Goal: Find specific page/section: Find specific page/section

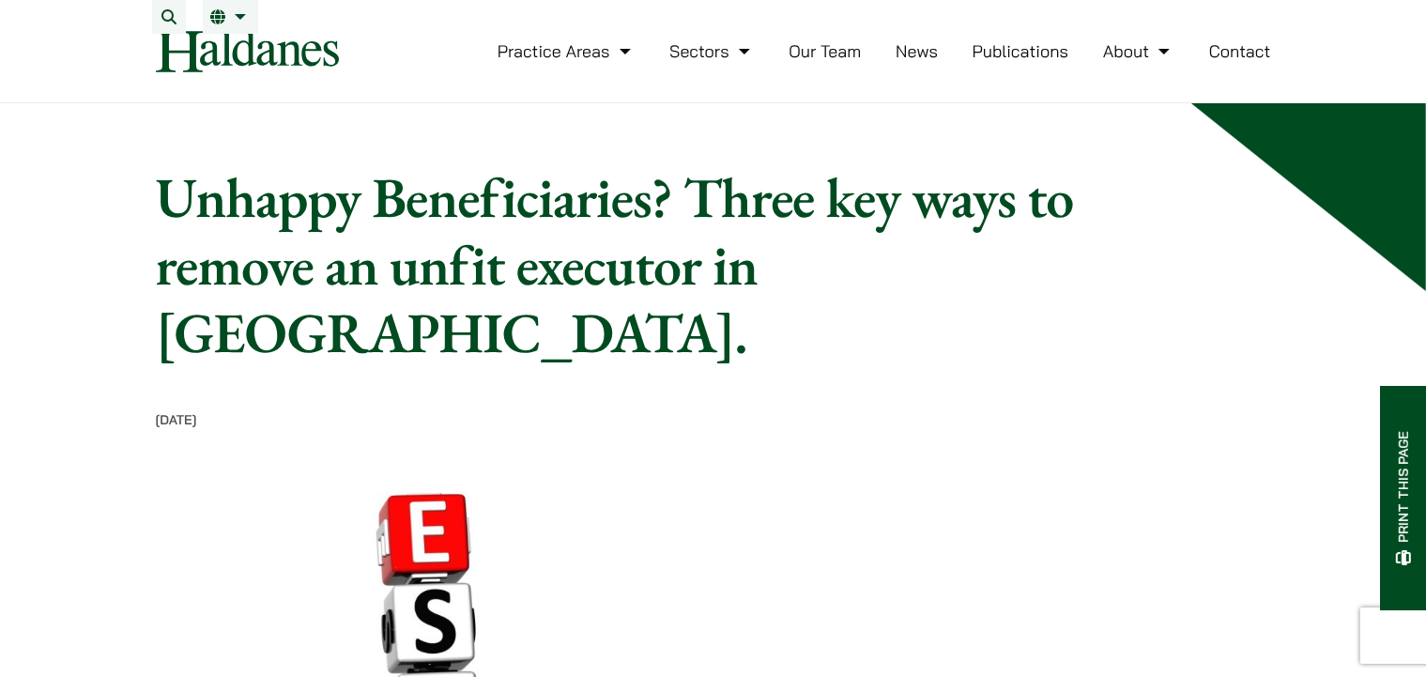
click at [809, 62] on link "Our Team" at bounding box center [825, 51] width 72 height 22
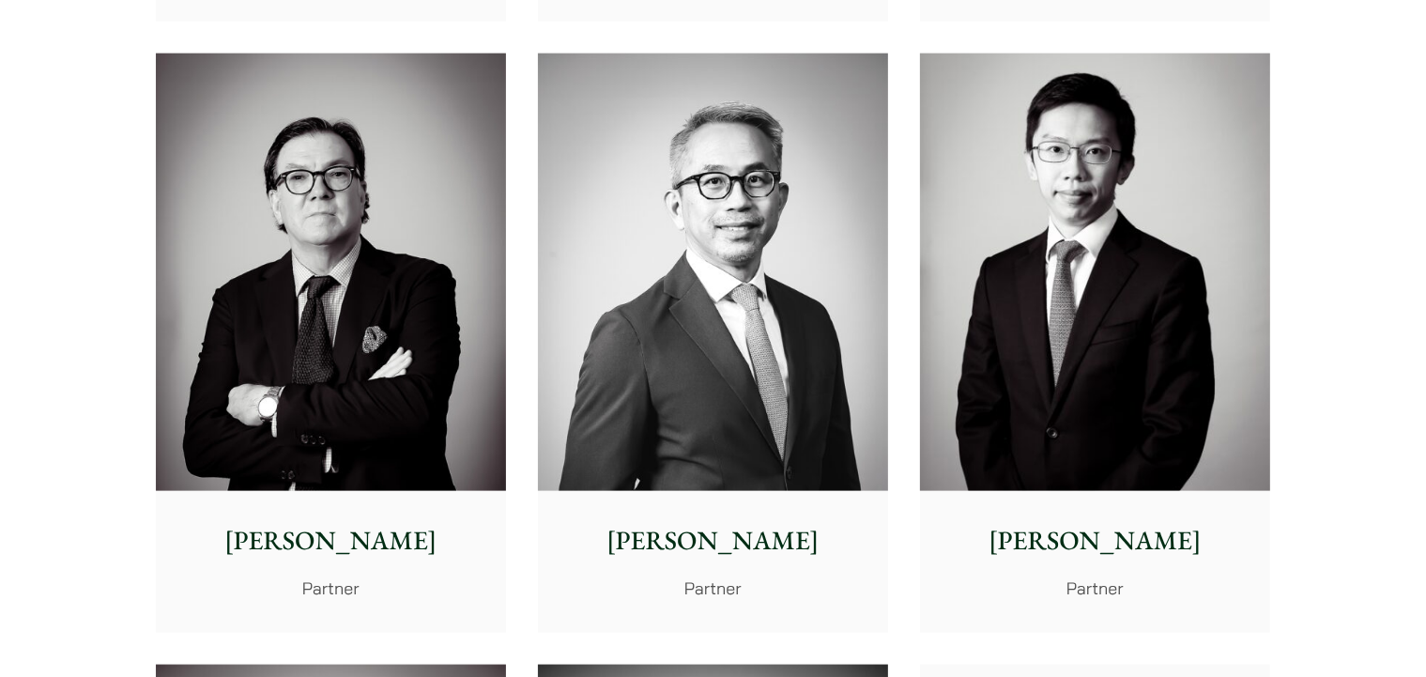
scroll to position [2644, 0]
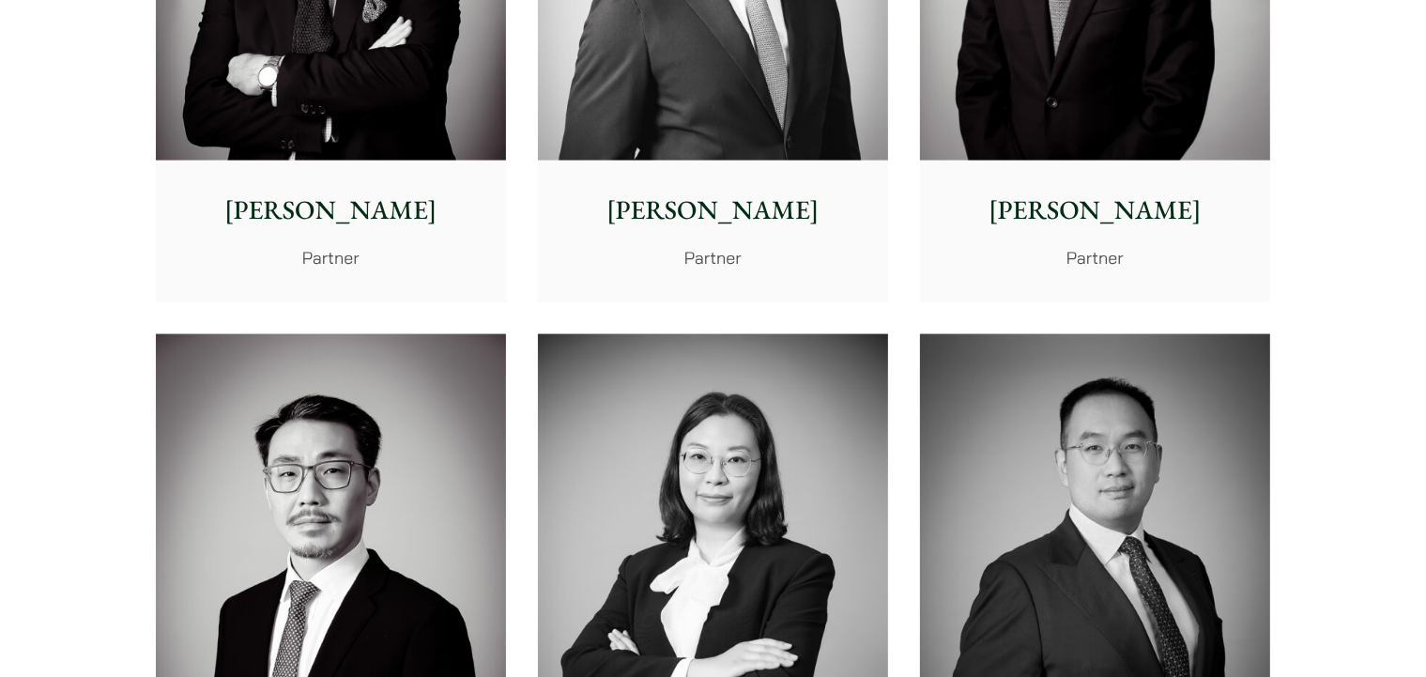
click at [664, 195] on p "[PERSON_NAME]" at bounding box center [713, 210] width 320 height 39
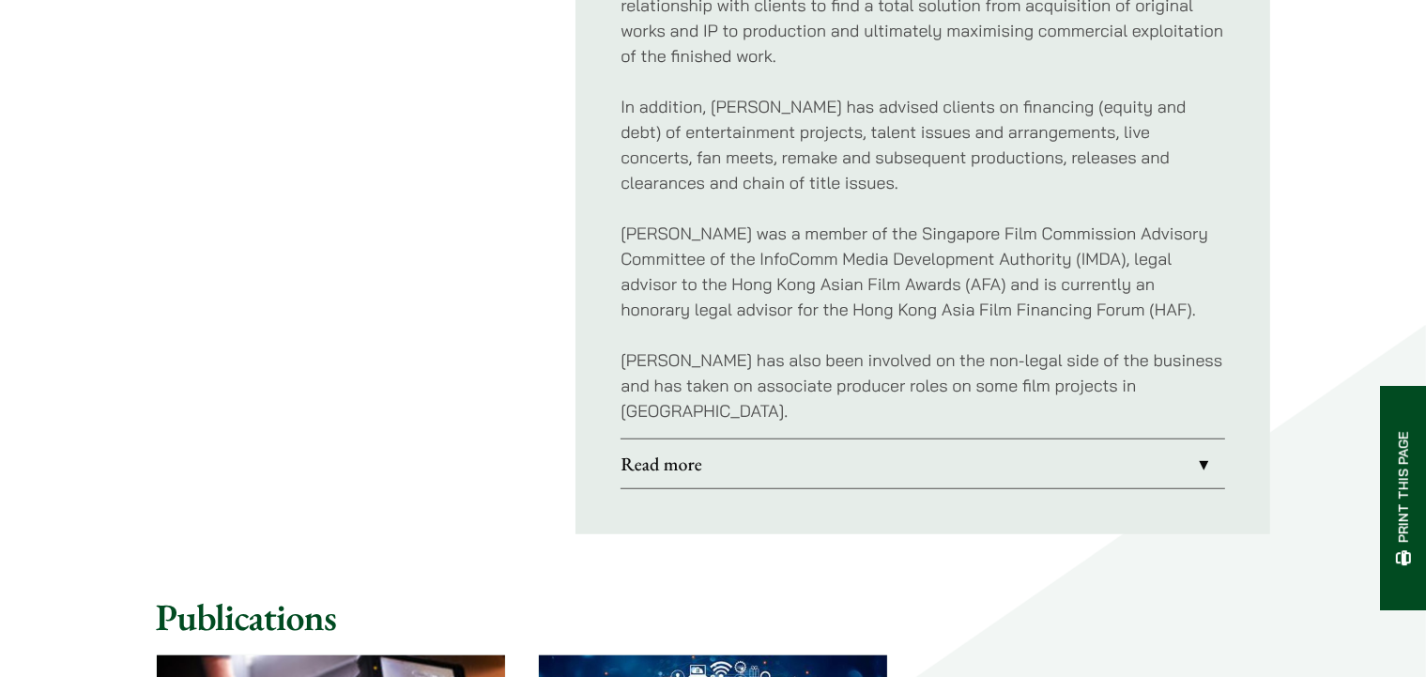
scroll to position [1322, 0]
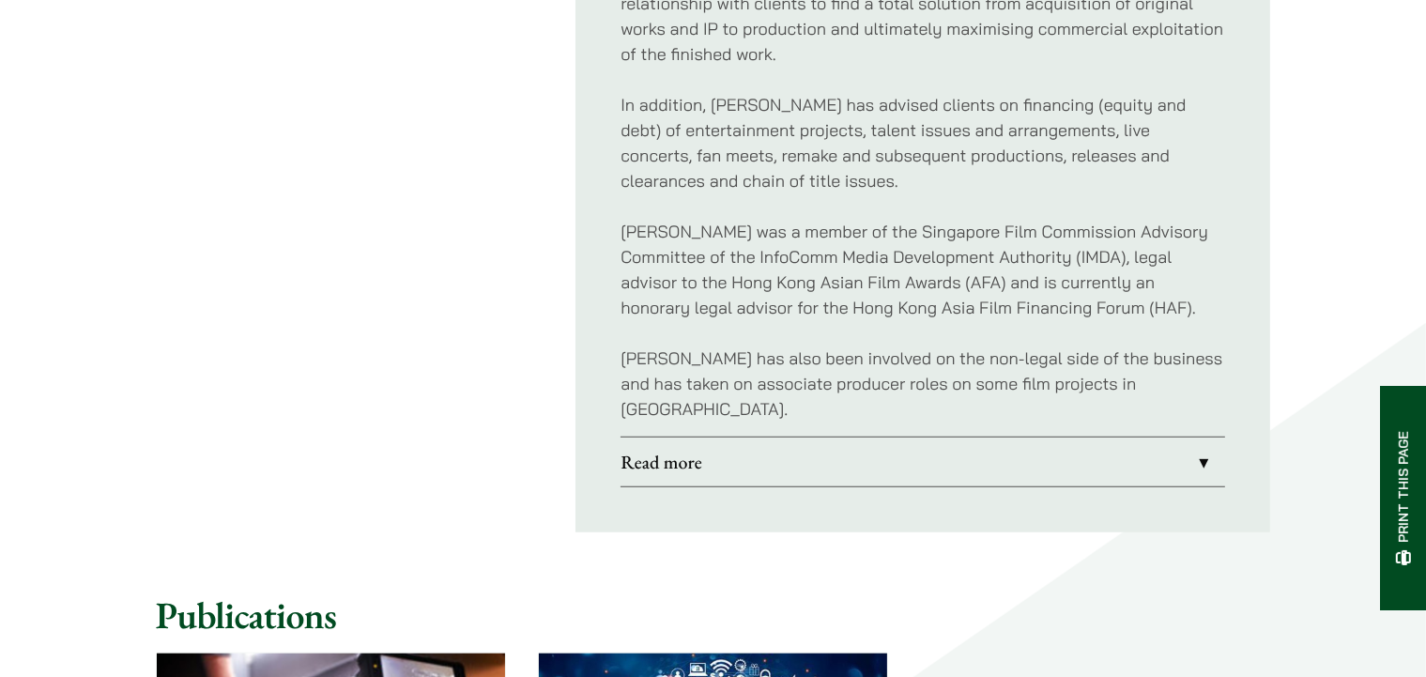
click at [711, 438] on link "Read more" at bounding box center [923, 462] width 605 height 49
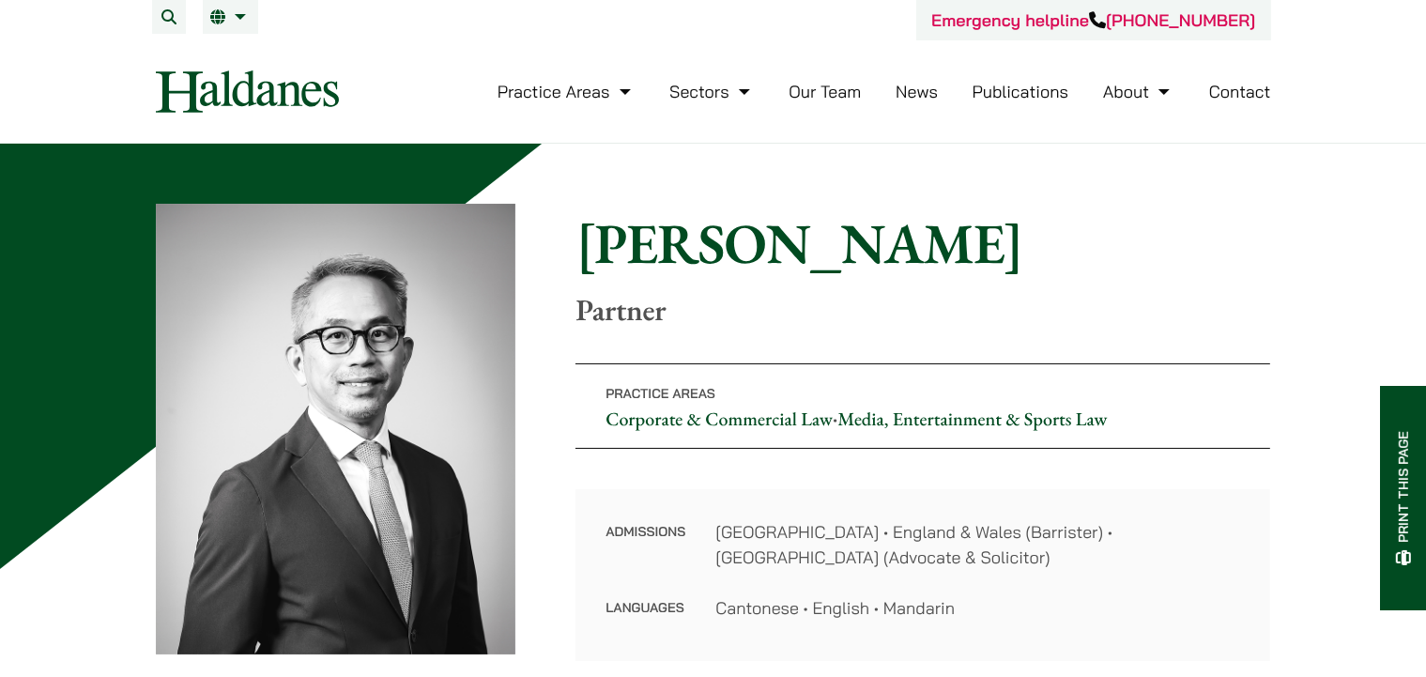
click at [842, 89] on link "Our Team" at bounding box center [825, 92] width 72 height 22
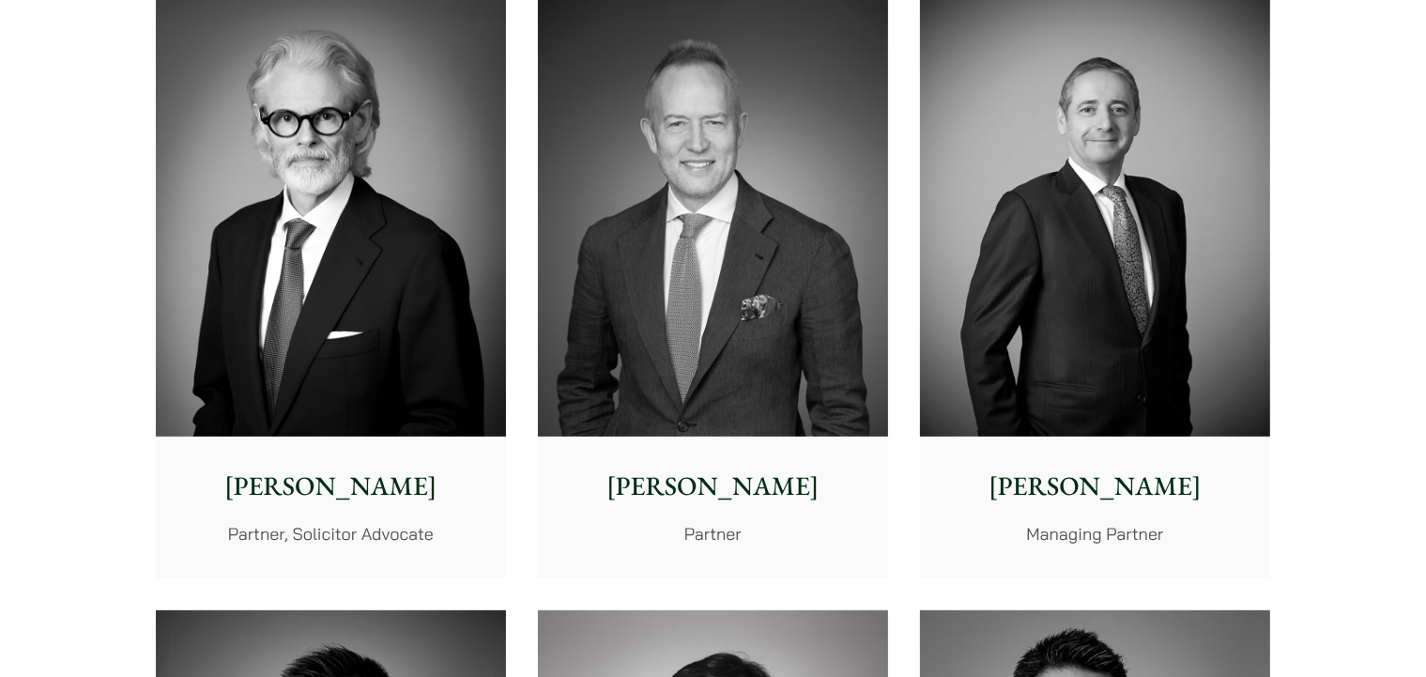
scroll to position [661, 0]
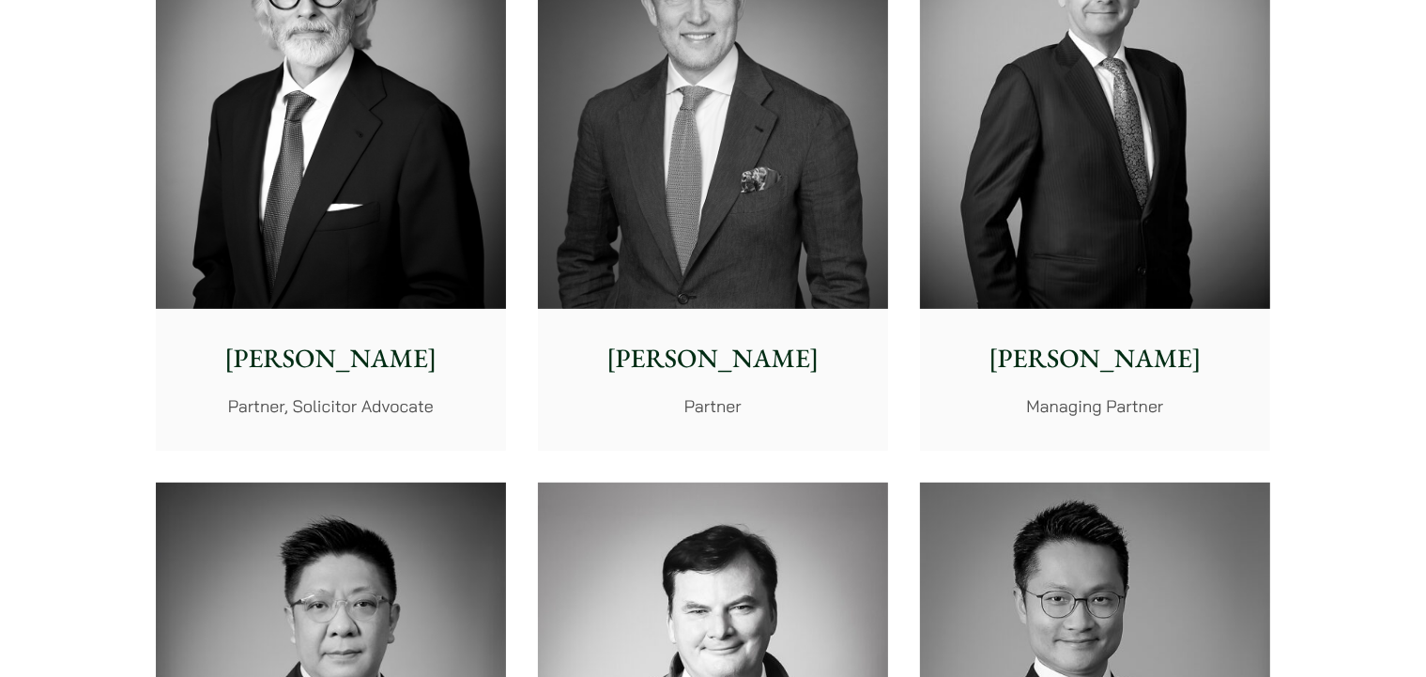
click at [295, 357] on p "[PERSON_NAME]" at bounding box center [331, 358] width 320 height 39
click at [776, 355] on p "[PERSON_NAME]" at bounding box center [713, 358] width 320 height 39
click at [1131, 376] on p "Andrew Powner" at bounding box center [1095, 358] width 320 height 39
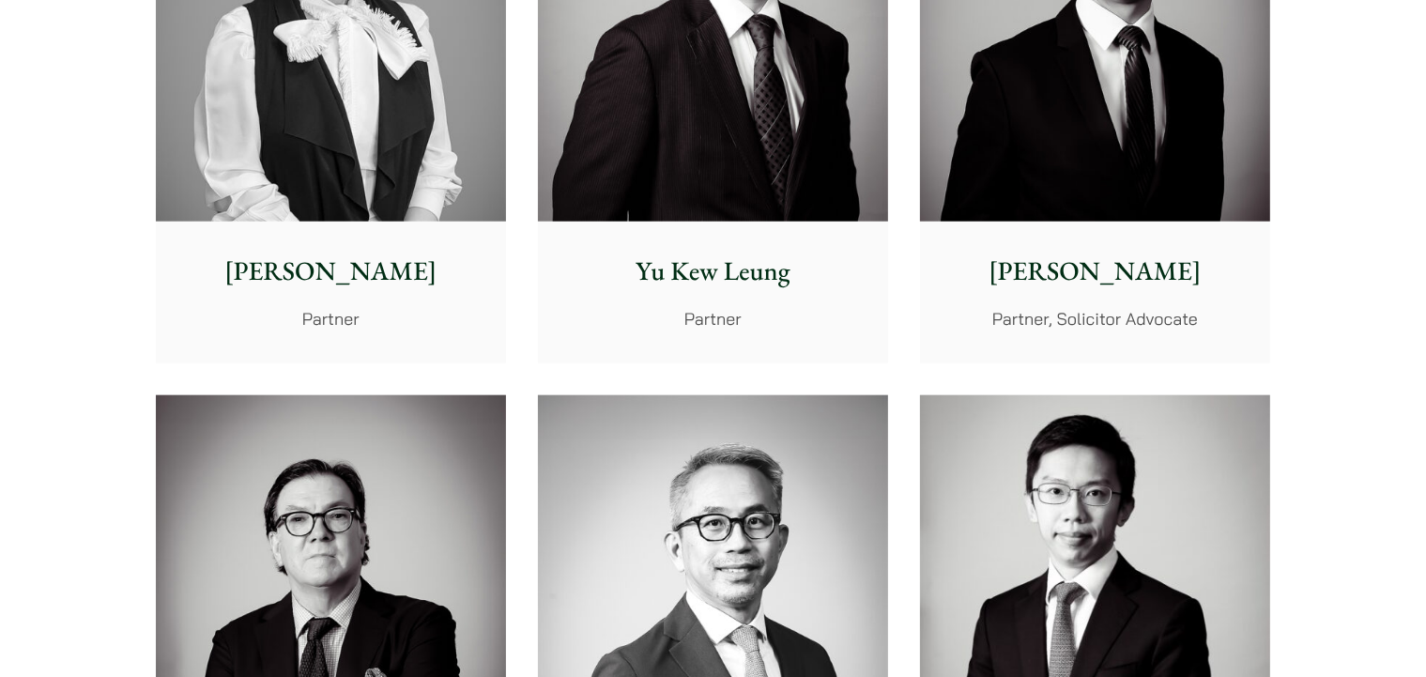
scroll to position [1983, 0]
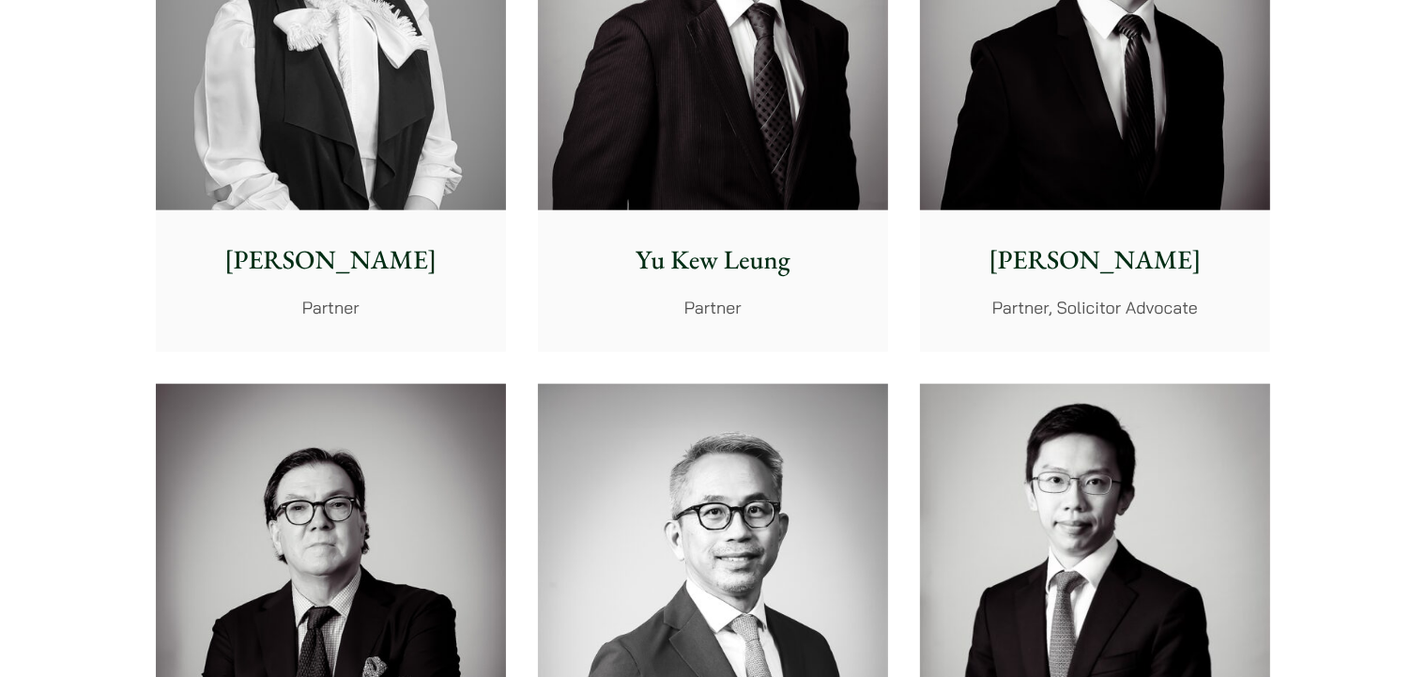
click at [325, 254] on p "Elsie Liu" at bounding box center [331, 259] width 320 height 39
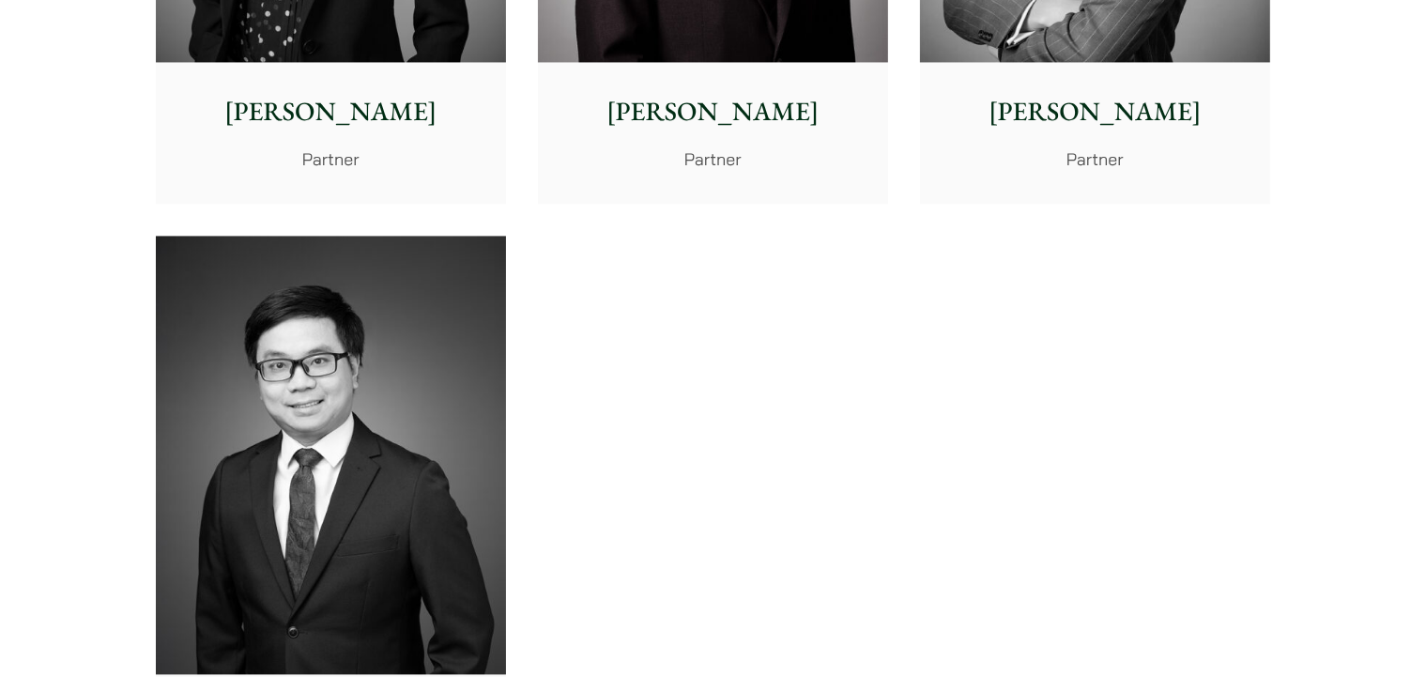
scroll to position [3635, 0]
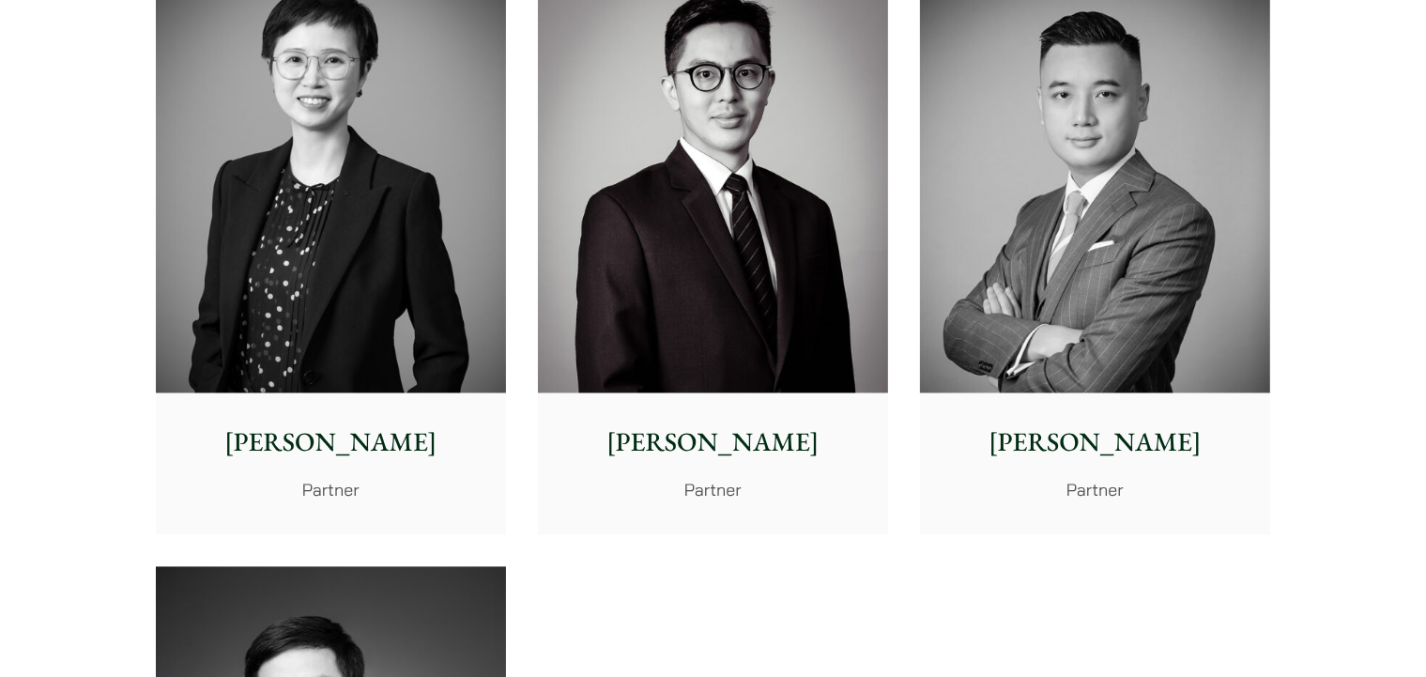
click at [309, 434] on p "Elaine Sum" at bounding box center [331, 441] width 320 height 39
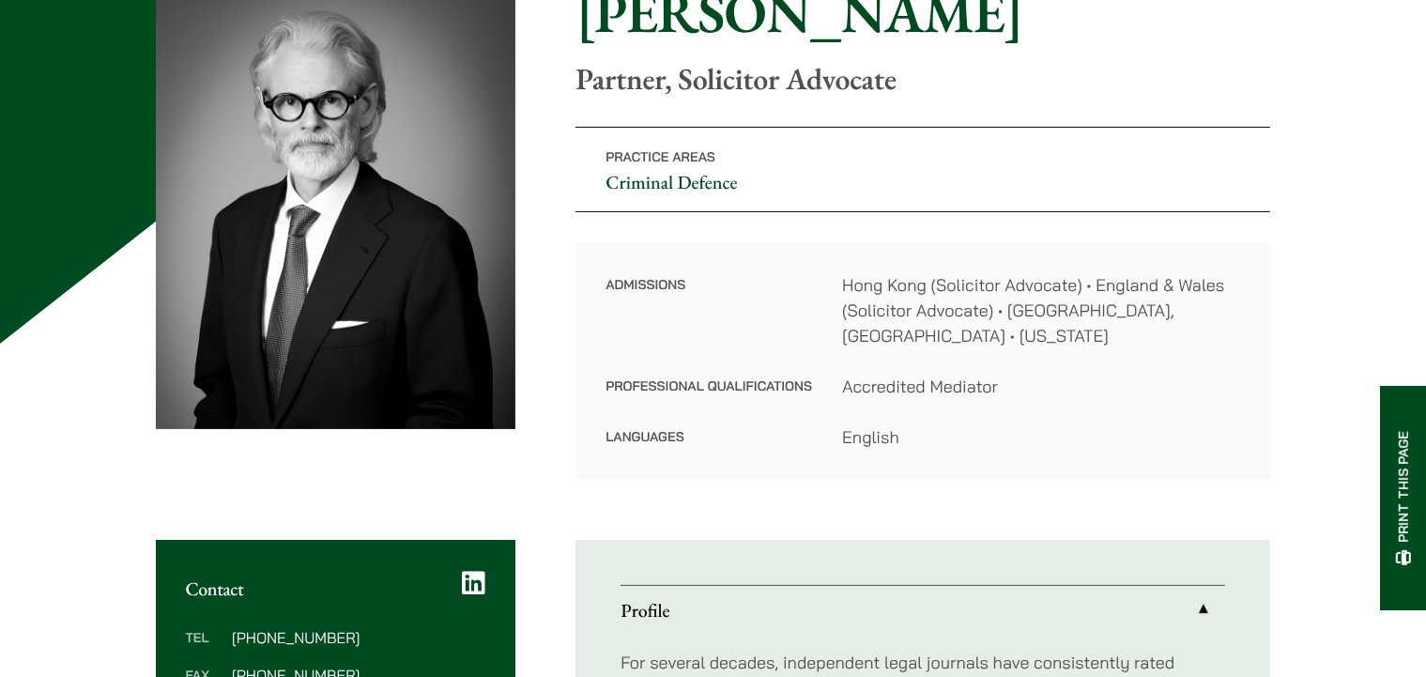
scroll to position [330, 0]
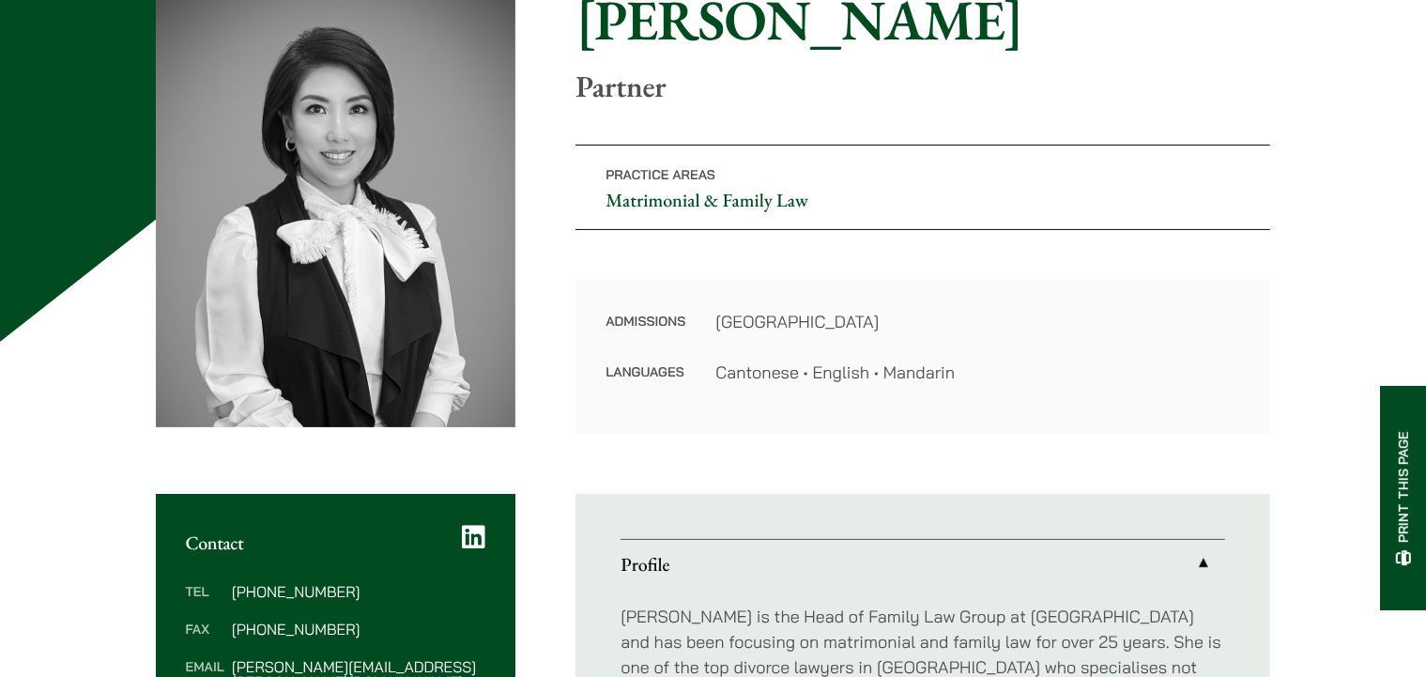
scroll to position [330, 0]
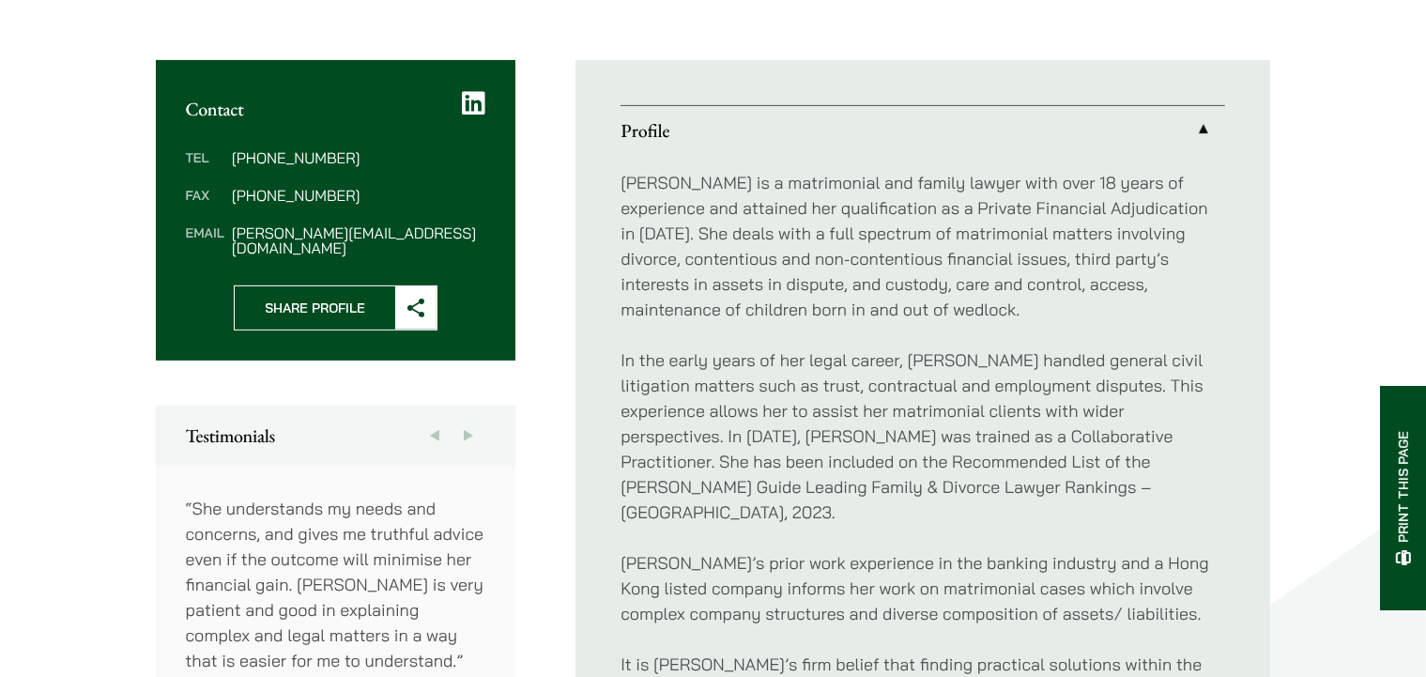
scroll to position [991, 0]
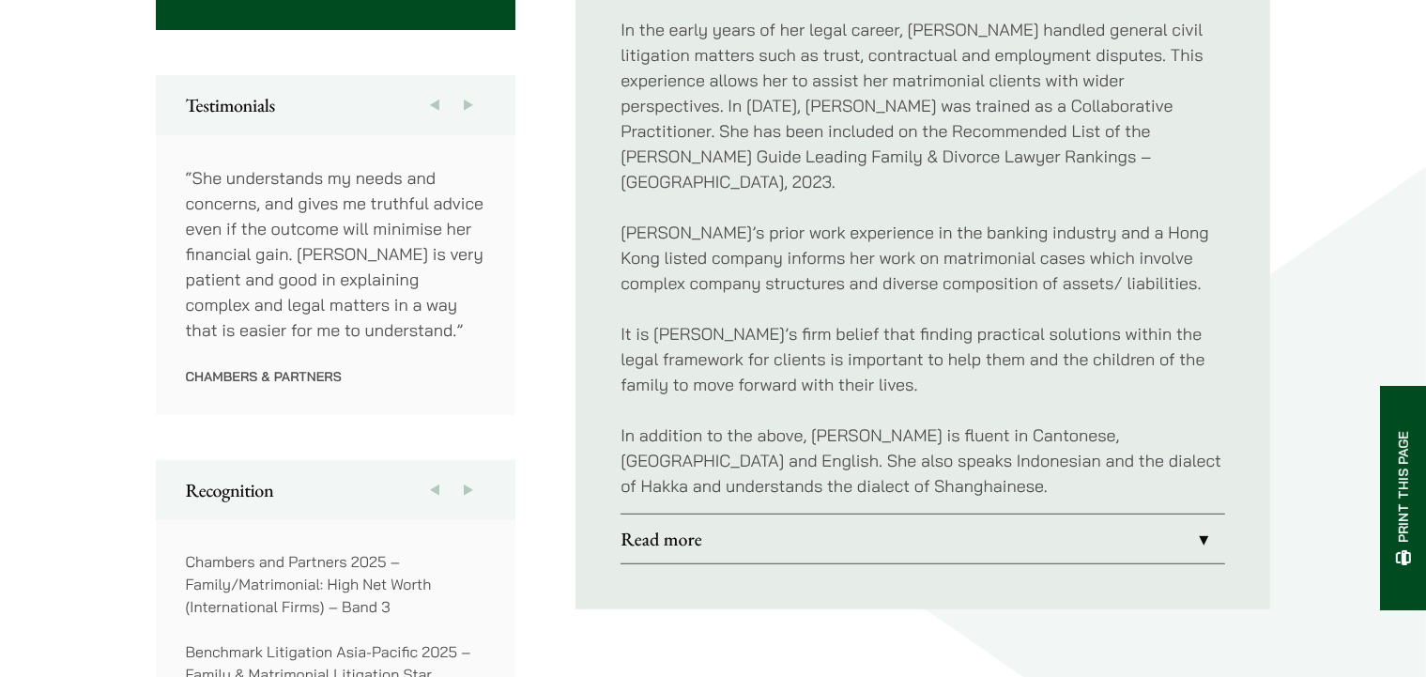
click at [690, 519] on link "Read more" at bounding box center [923, 539] width 605 height 49
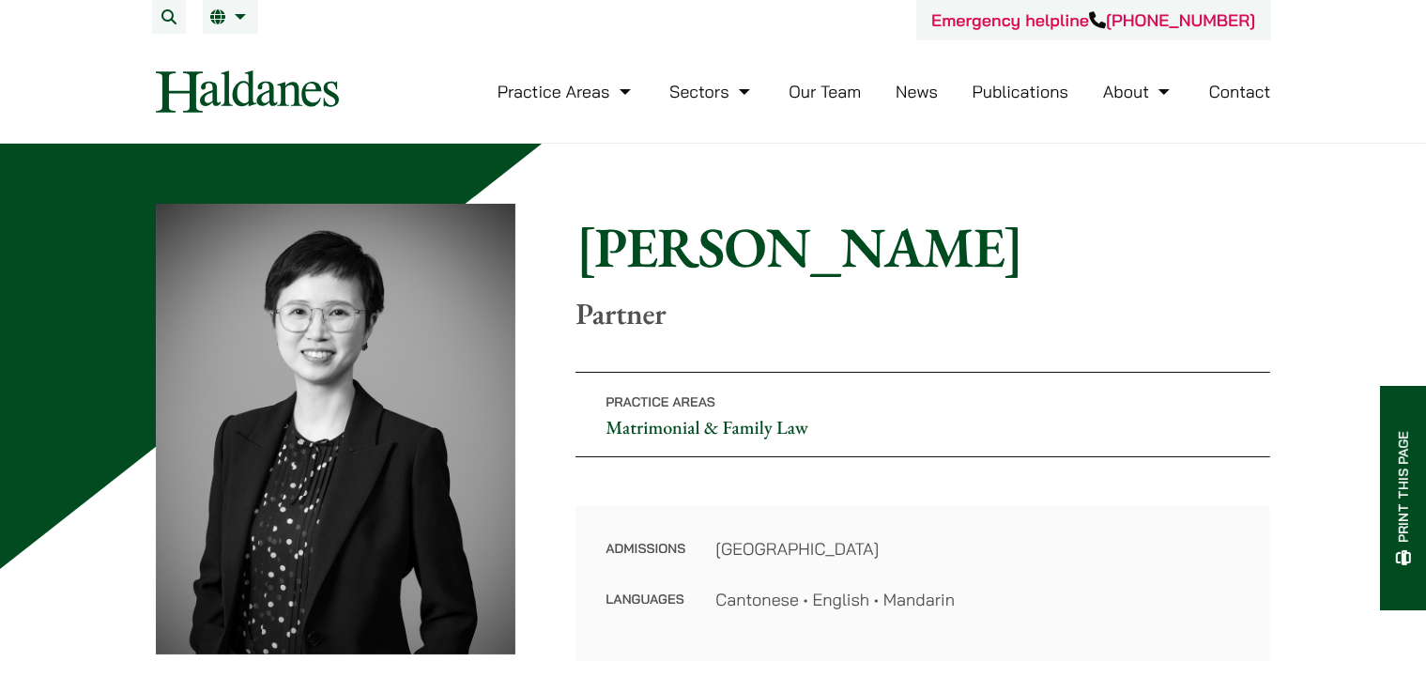
click at [837, 84] on link "Our Team" at bounding box center [825, 92] width 72 height 22
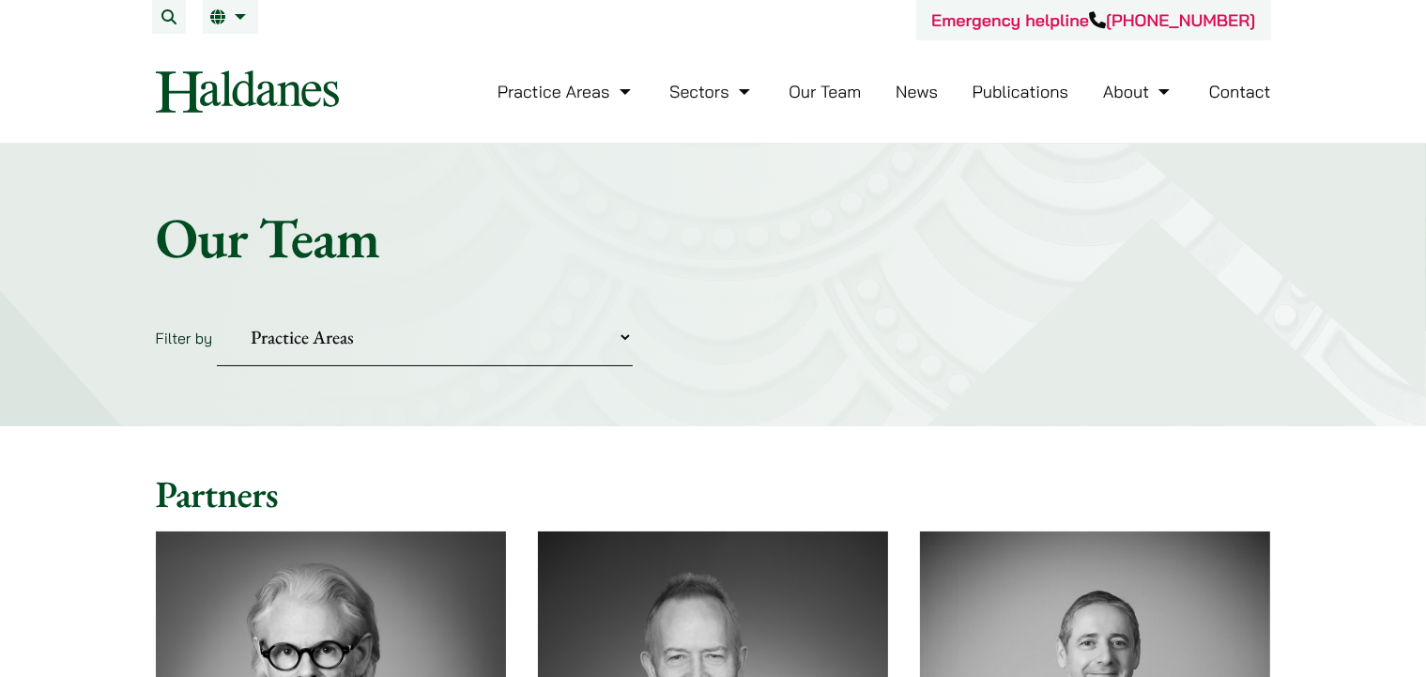
click at [217, 309] on select "Practice Areas Antitrust and Competition Civil Litigation & Dispute Resolution …" at bounding box center [425, 337] width 416 height 57
select select "civil-litigation-dispute-resolution"
click option "Civil Litigation & Dispute Resolution" at bounding box center [0, 0] width 0 height 0
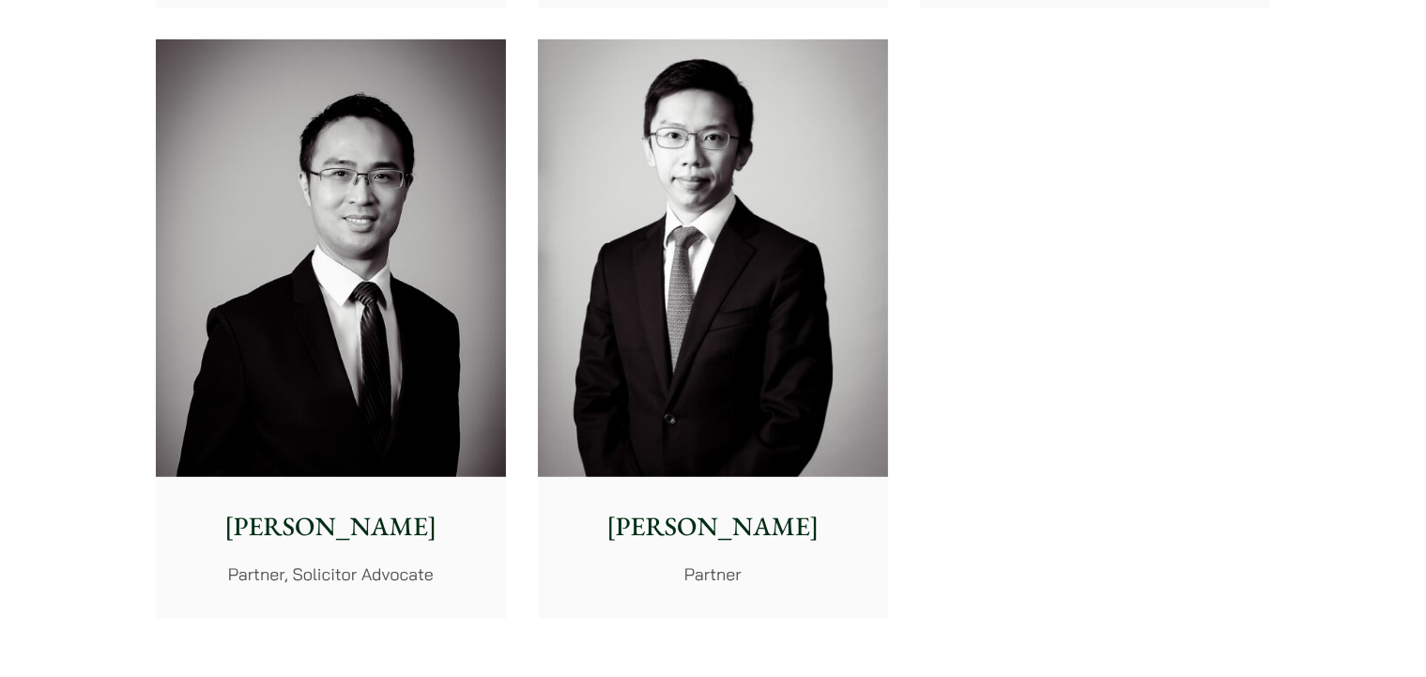
scroll to position [991, 0]
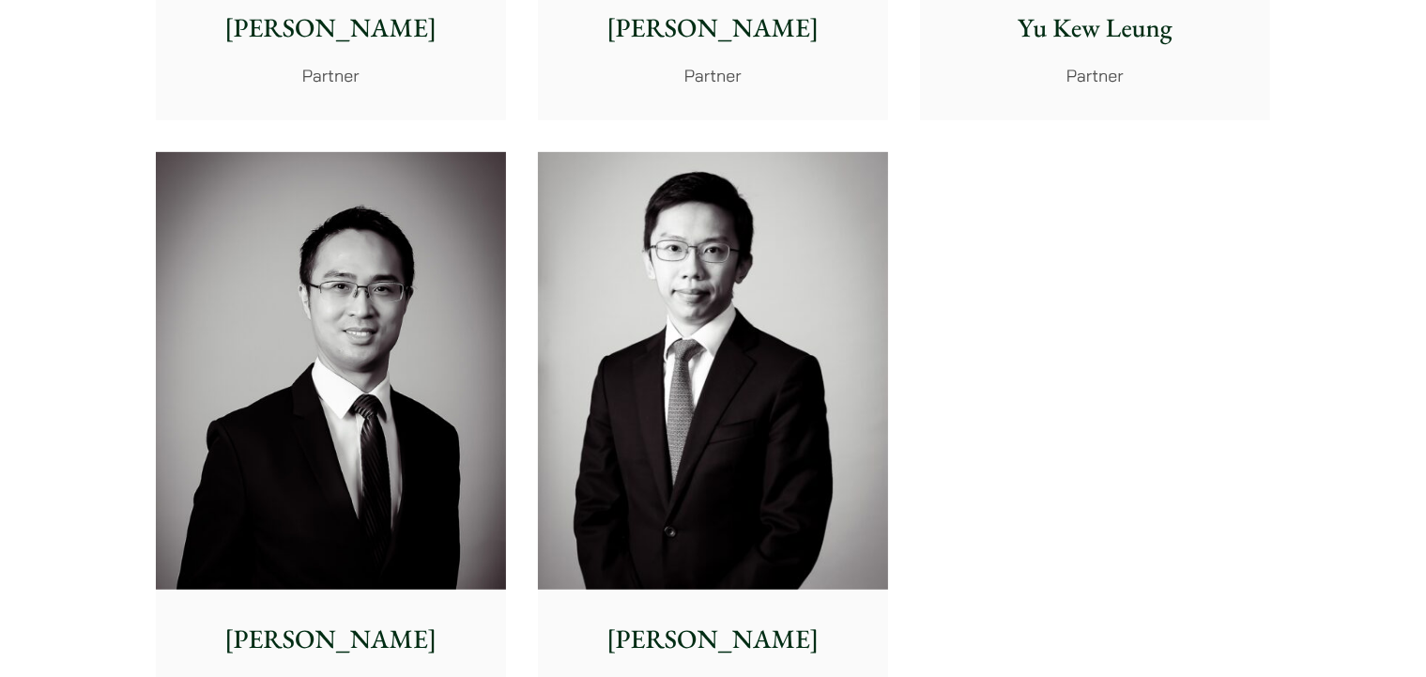
click at [366, 382] on img at bounding box center [331, 371] width 350 height 438
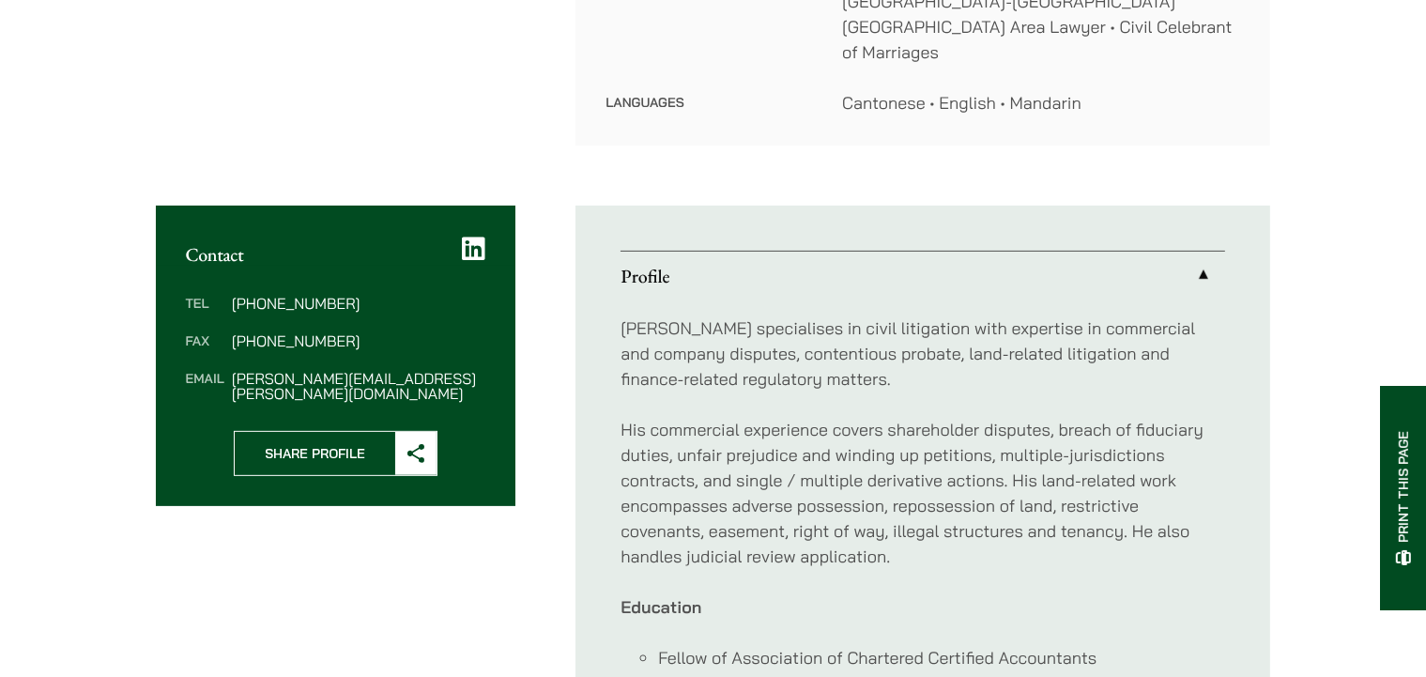
scroll to position [991, 0]
